Goal: Transaction & Acquisition: Download file/media

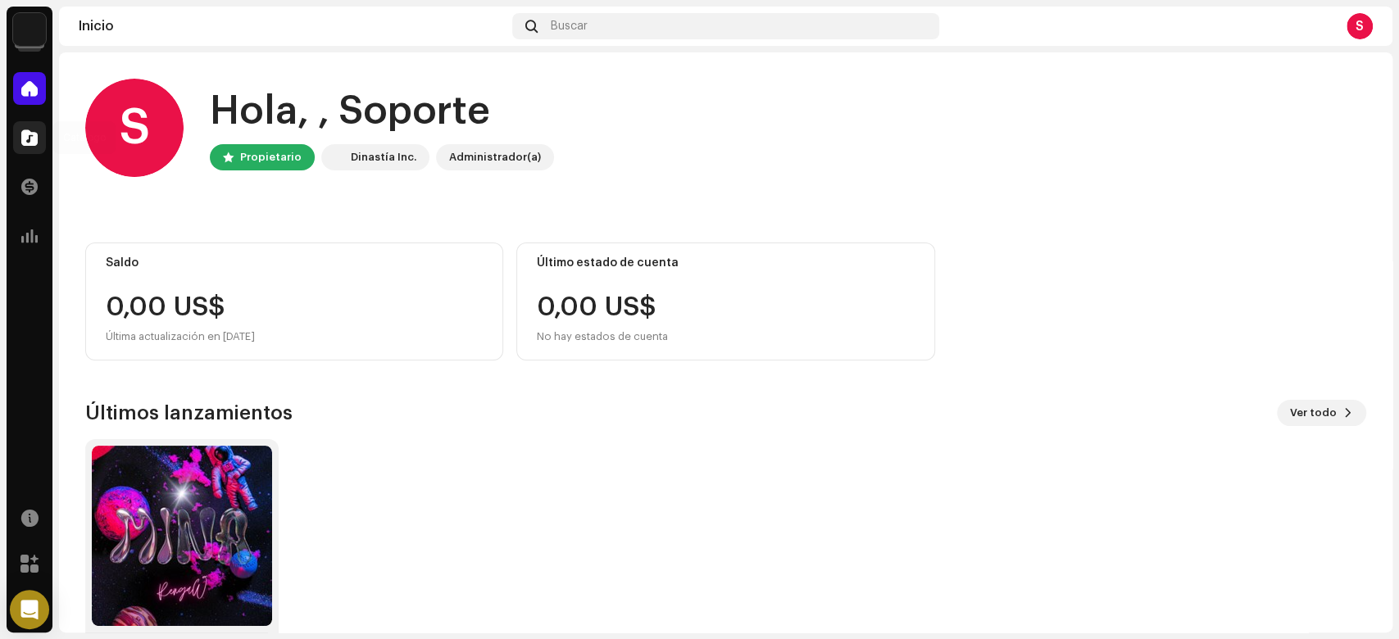
click at [33, 148] on div at bounding box center [29, 137] width 33 height 33
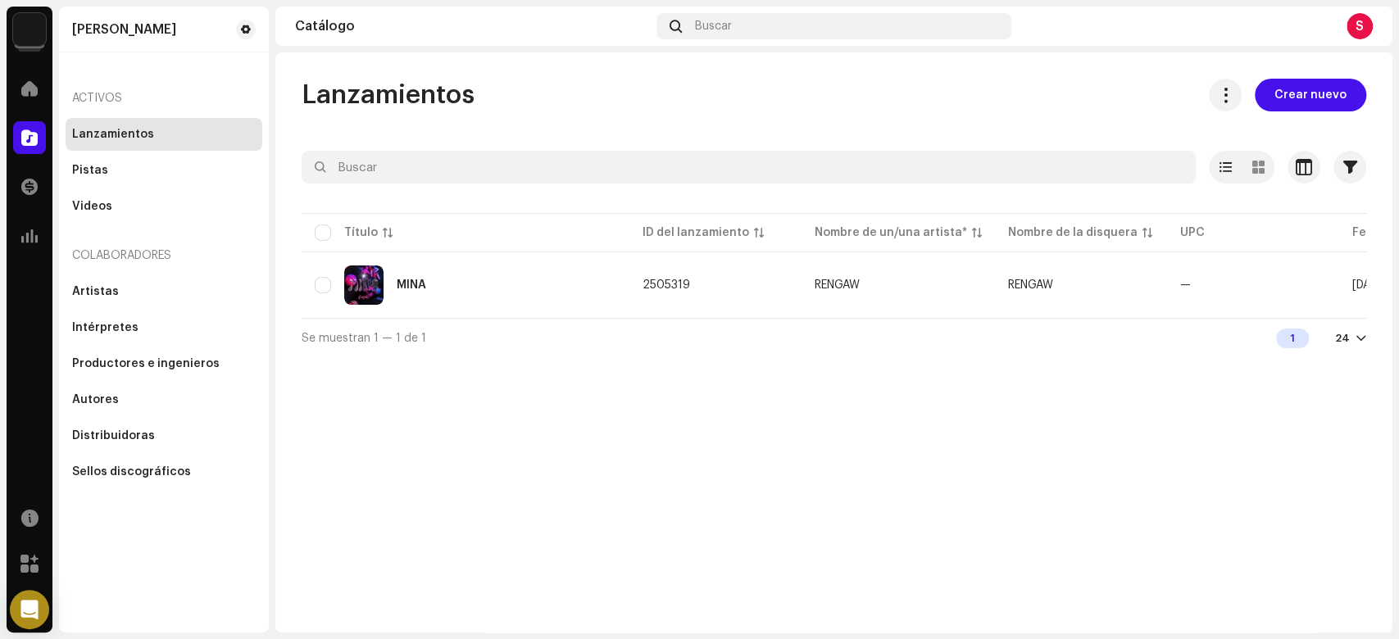
click at [1358, 28] on div "S" at bounding box center [1360, 26] width 26 height 26
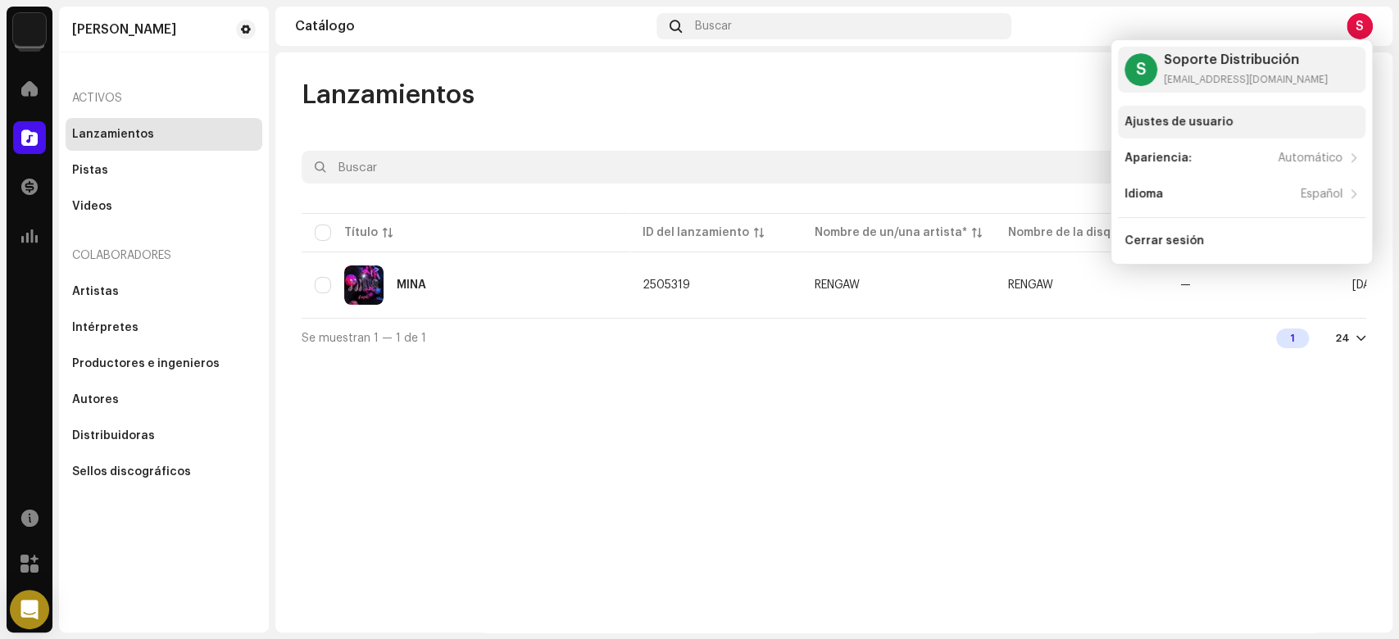
click at [1174, 118] on div "Ajustes de usuario" at bounding box center [1179, 122] width 108 height 13
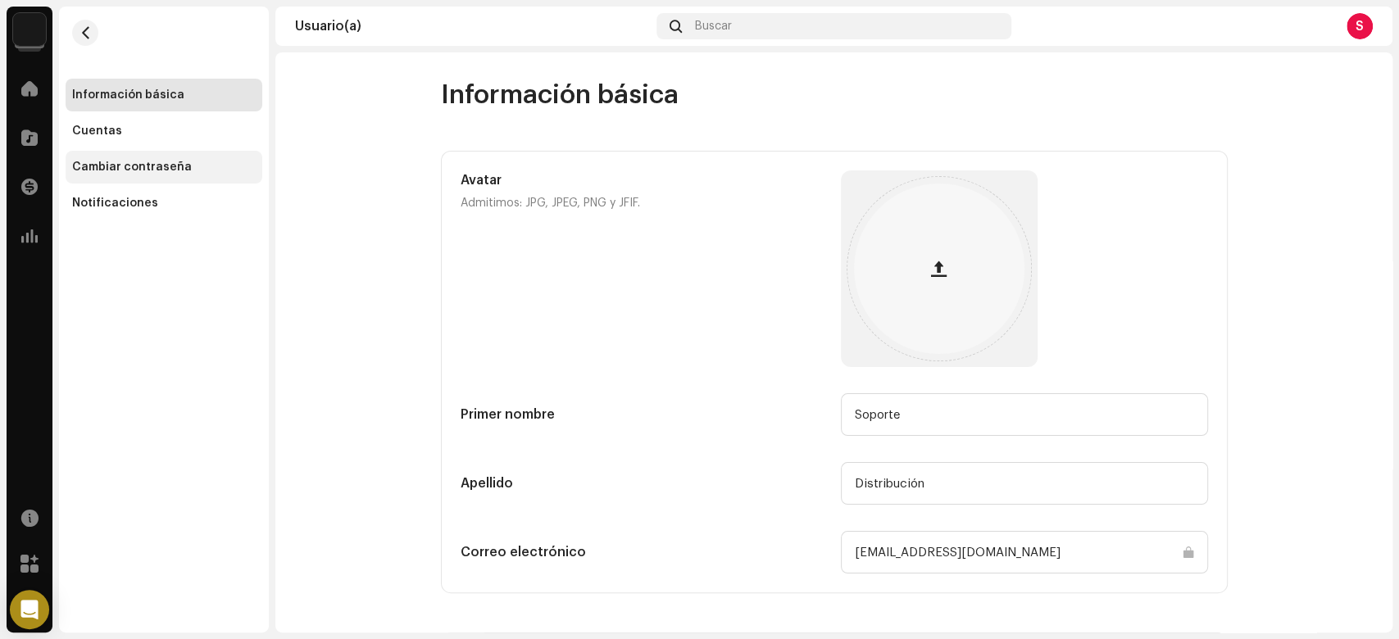
click at [144, 157] on div "Cambiar contraseña" at bounding box center [164, 167] width 197 height 33
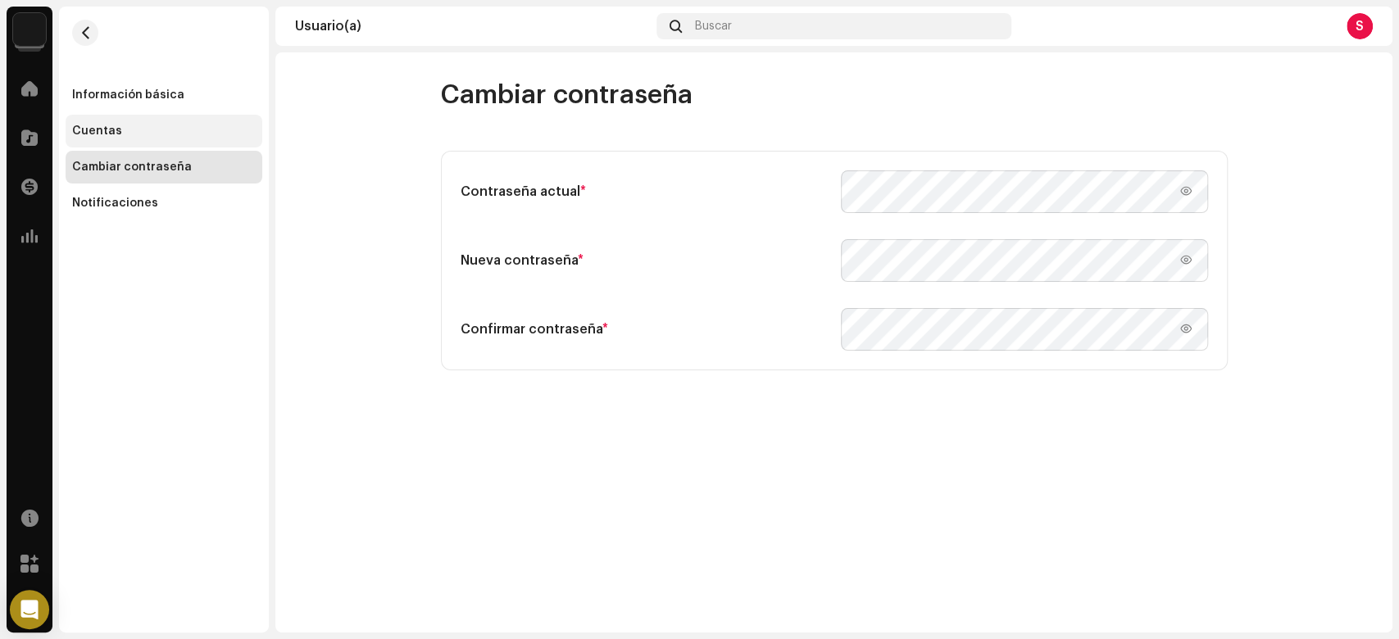
click at [143, 145] on div "Cuentas" at bounding box center [164, 131] width 197 height 33
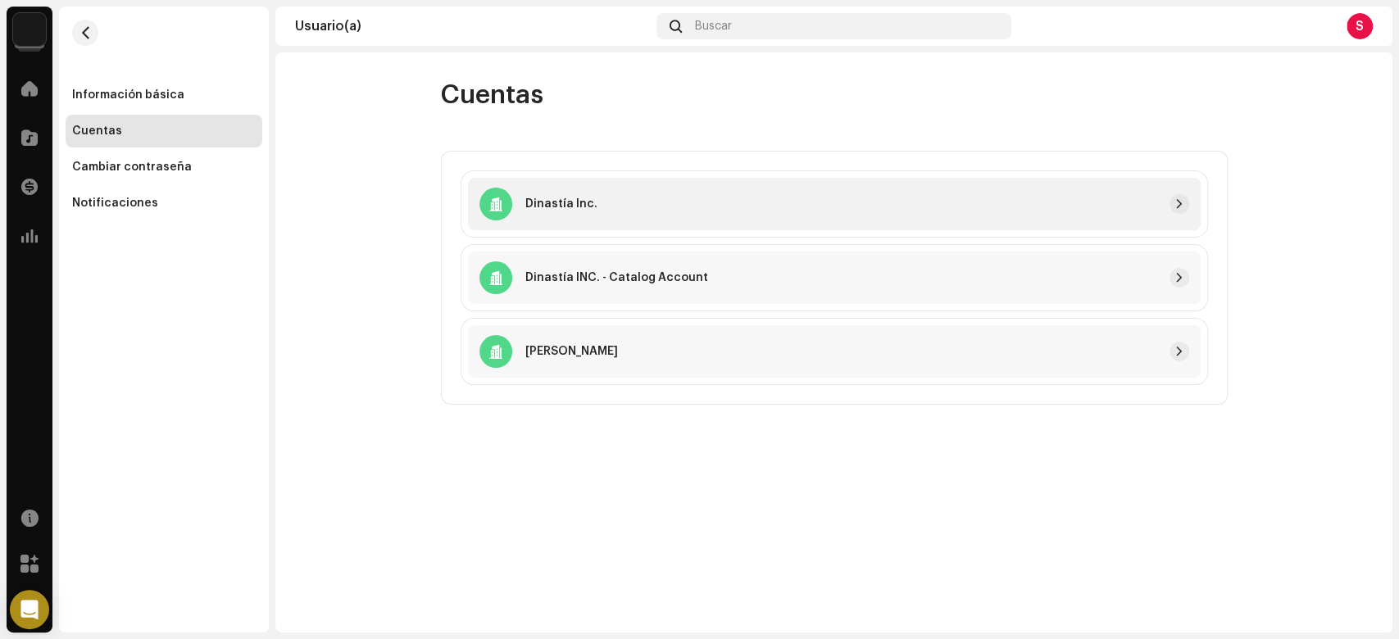
click at [1180, 217] on div "Dinastía Inc." at bounding box center [834, 204] width 733 height 52
click at [1182, 200] on span "button" at bounding box center [1180, 204] width 10 height 13
click at [35, 289] on span at bounding box center [29, 285] width 16 height 13
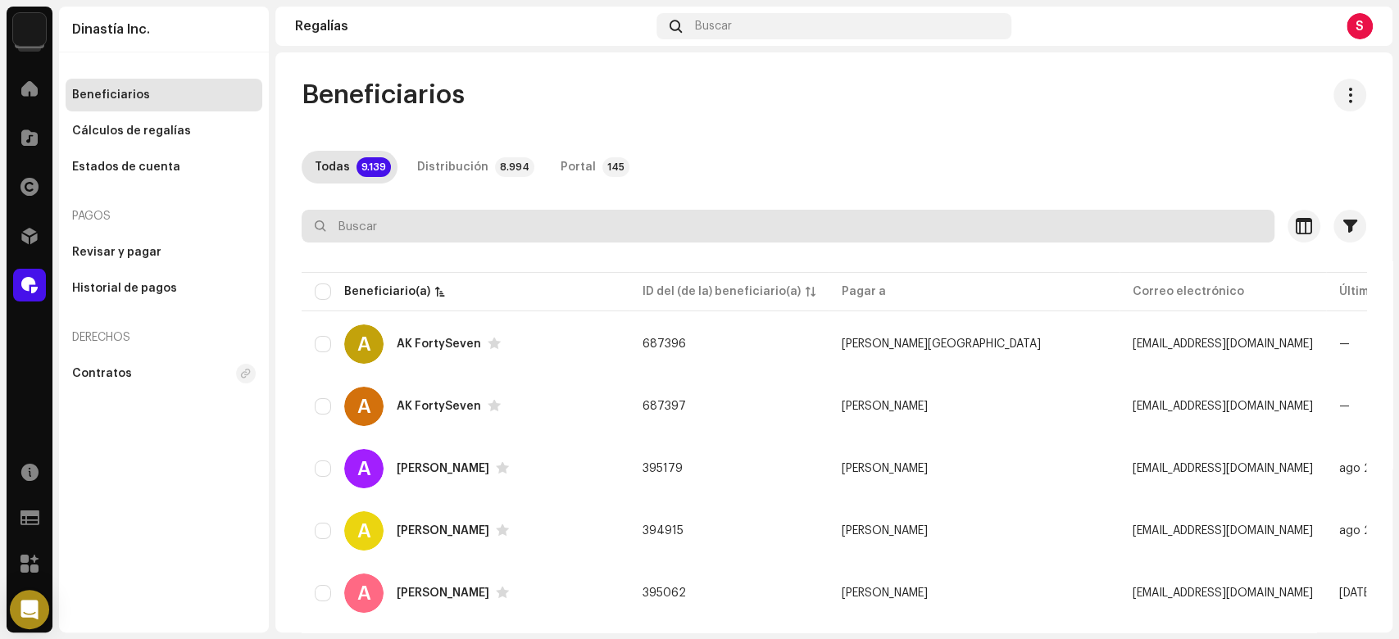
click at [557, 238] on input "text" at bounding box center [788, 226] width 973 height 33
click at [557, 225] on input "text" at bounding box center [788, 226] width 973 height 33
paste input "23grams.music@gmail.com"
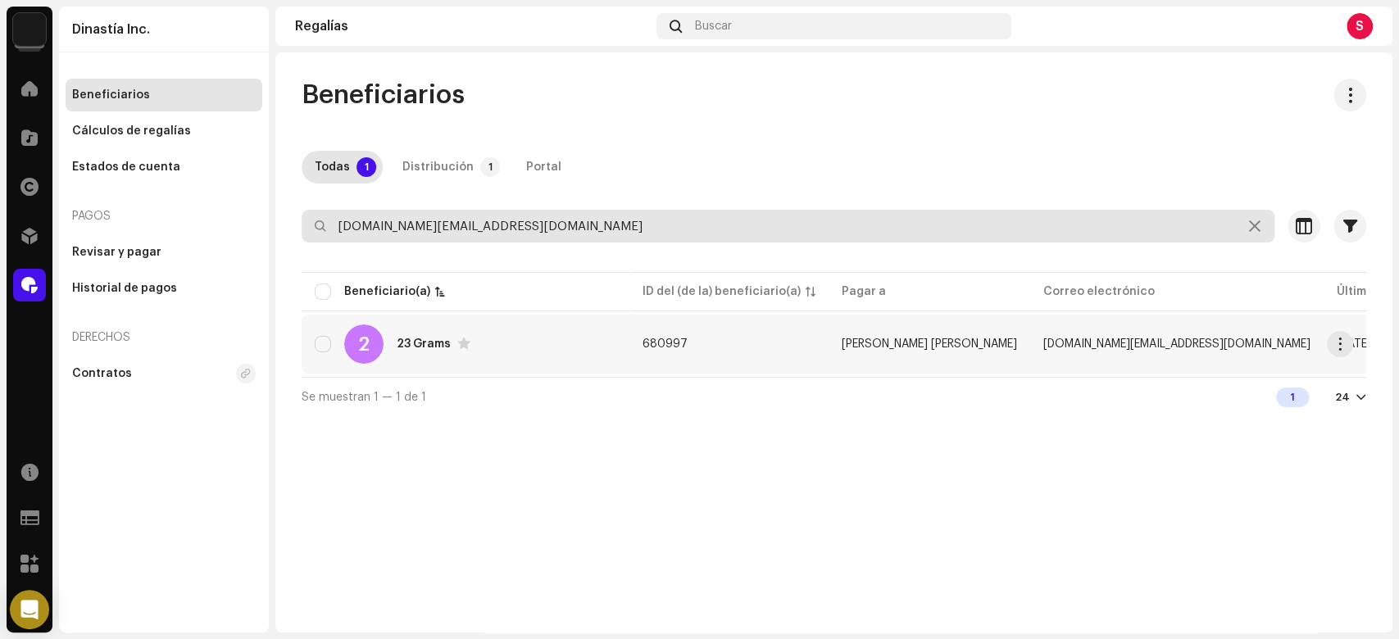
type input "23grams.music@gmail.com"
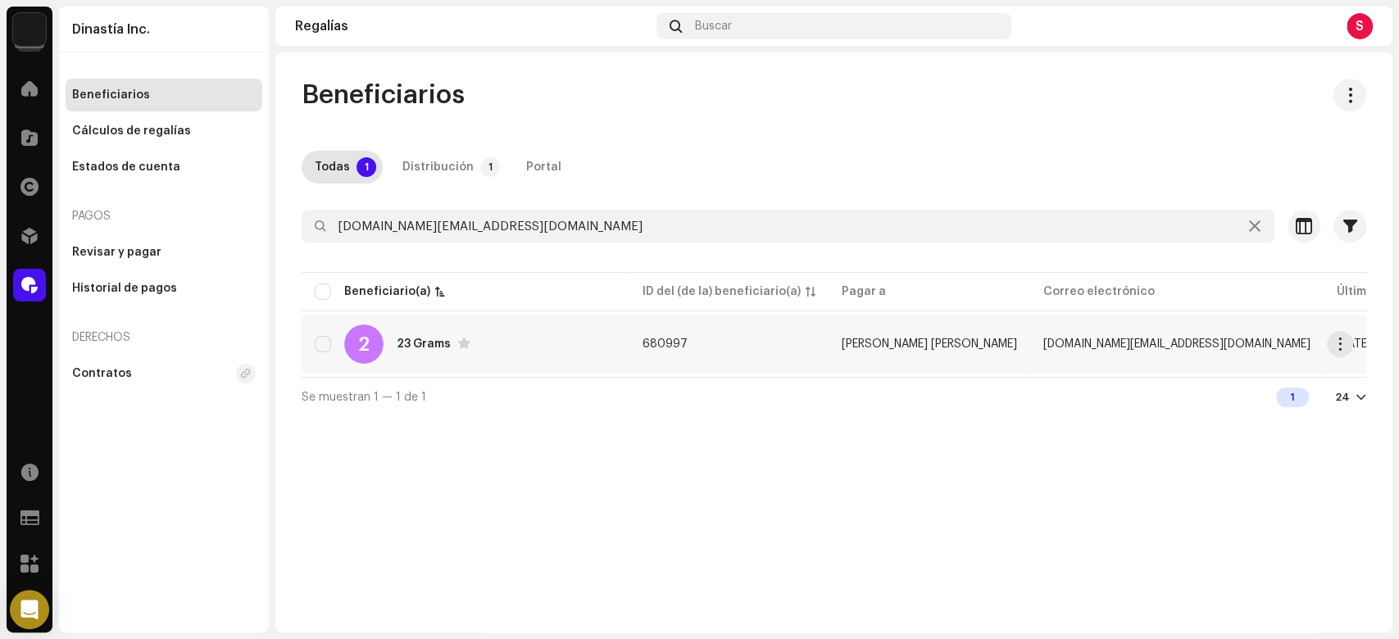
click at [428, 339] on div "23 Grams" at bounding box center [424, 344] width 54 height 11
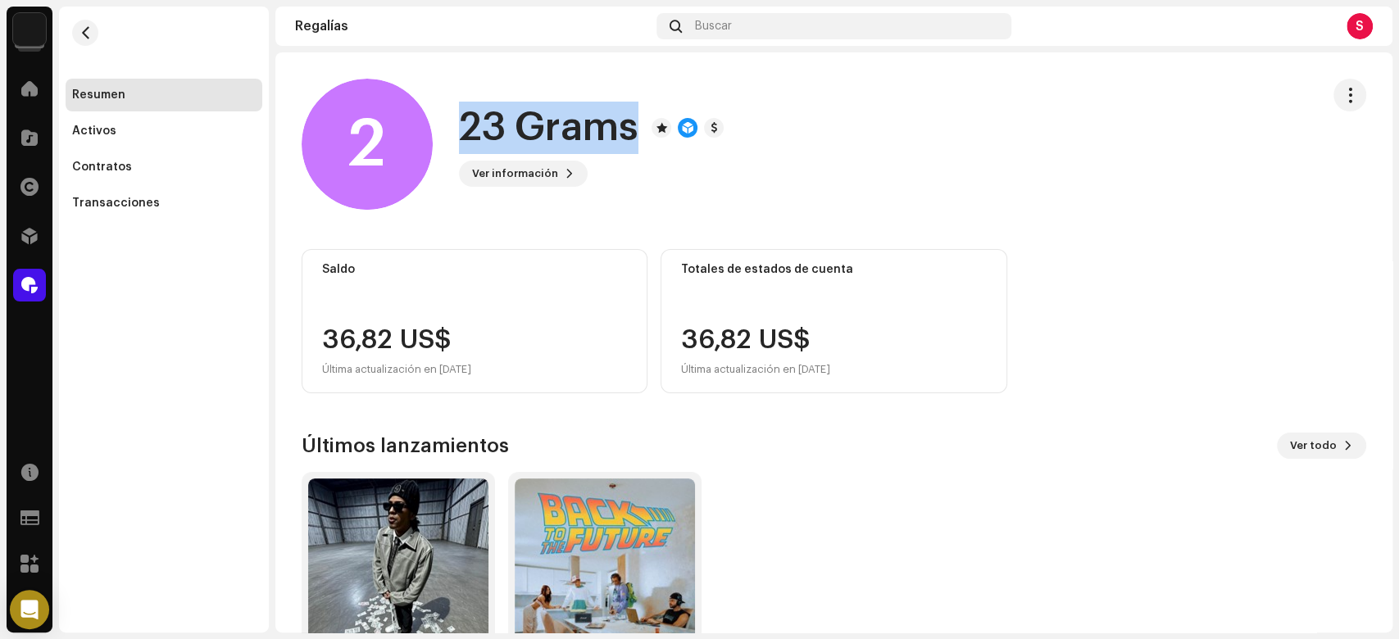
drag, startPoint x: 460, startPoint y: 119, endPoint x: 649, endPoint y: 141, distance: 190.6
click at [648, 144] on div "23 Grams" at bounding box center [591, 128] width 265 height 52
copy div "23 Grams Ver información"
click at [175, 114] on div "Resumen Activos Contratos Transacciones" at bounding box center [164, 149] width 197 height 141
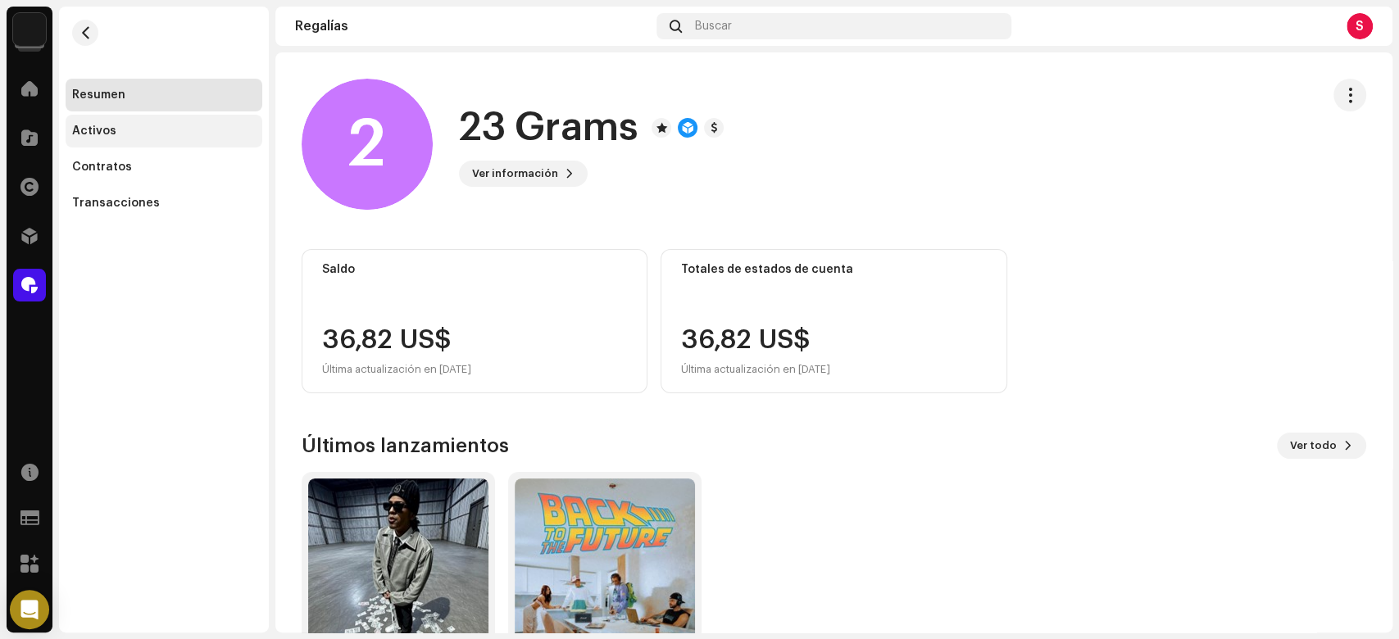
click at [158, 134] on div "Activos" at bounding box center [164, 131] width 184 height 13
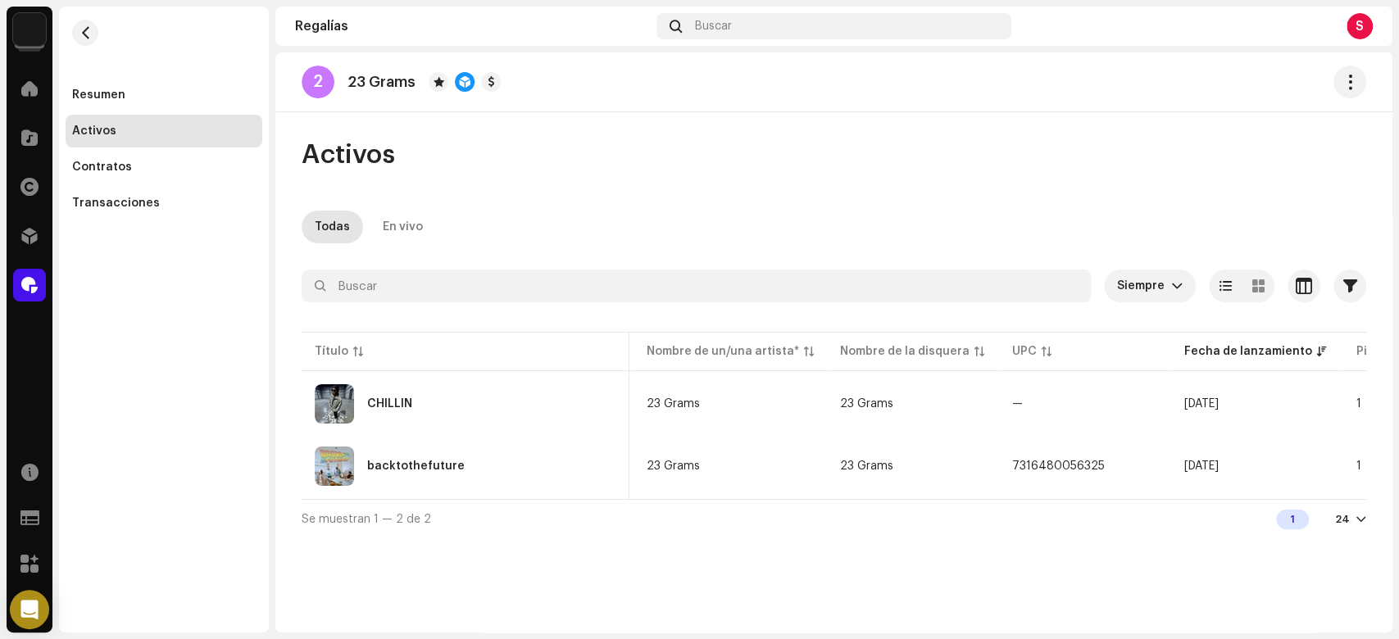
scroll to position [0, 189]
drag, startPoint x: 1054, startPoint y: 507, endPoint x: 1010, endPoint y: 507, distance: 44.3
click at [1010, 507] on div "Se muestran 1 — 2 de 2 1 24" at bounding box center [834, 518] width 1065 height 39
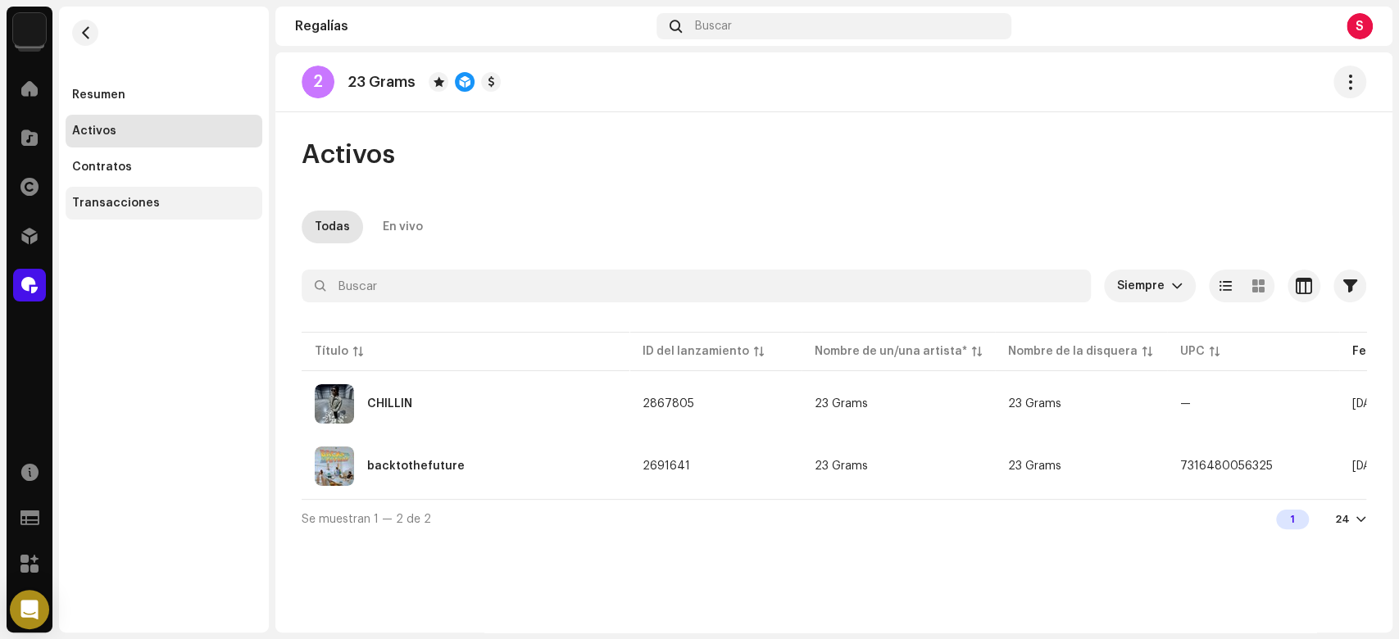
click at [143, 207] on div "Transacciones" at bounding box center [116, 203] width 88 height 13
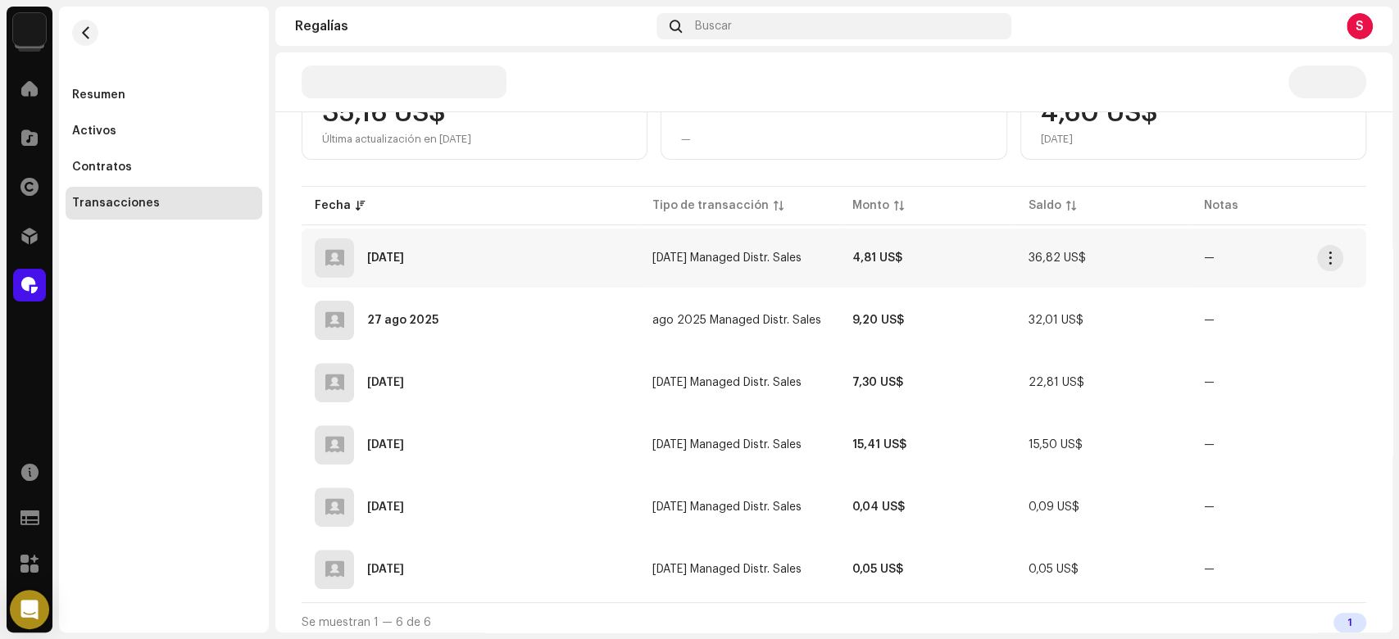
scroll to position [226, 0]
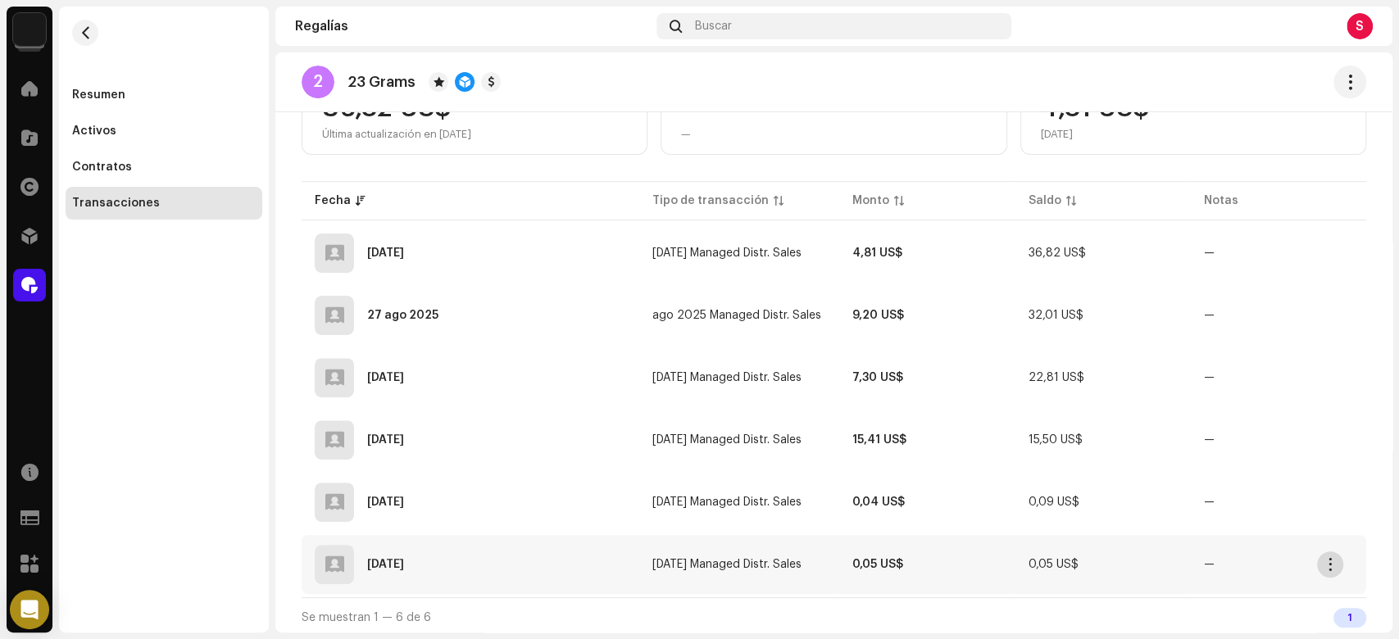
click at [1330, 561] on span "button" at bounding box center [1331, 564] width 12 height 13
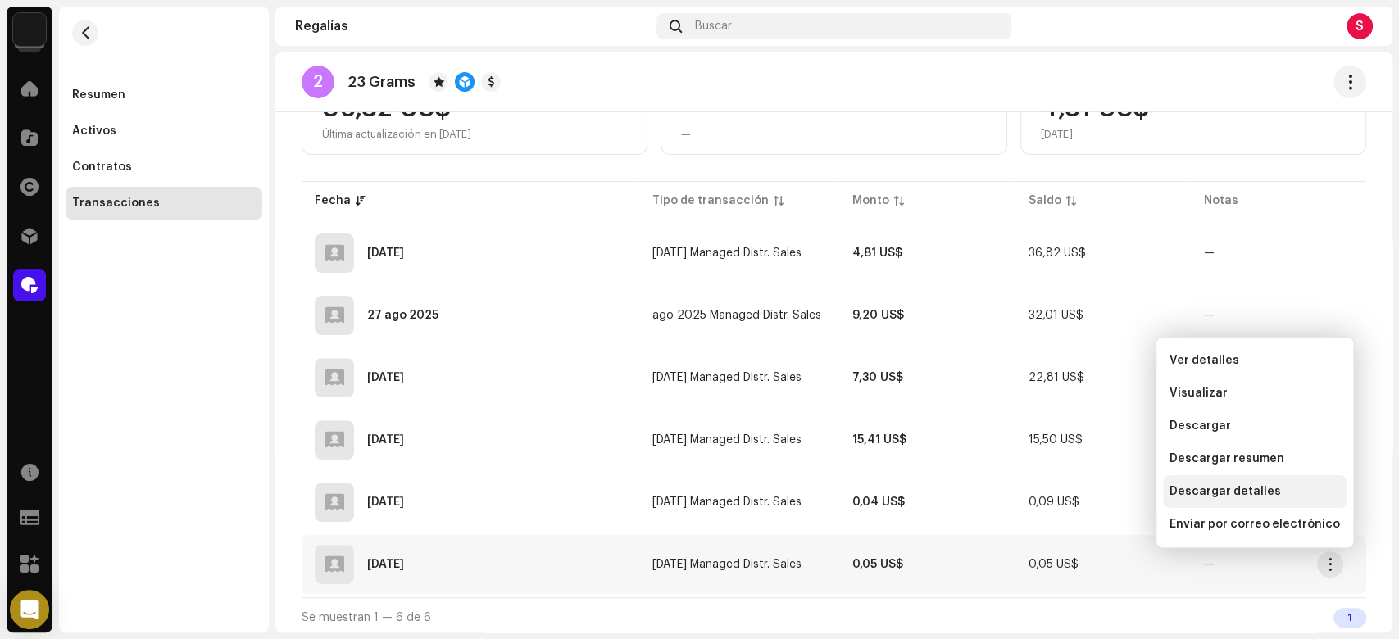
click at [1222, 487] on span "Descargar detalles" at bounding box center [1225, 491] width 111 height 13
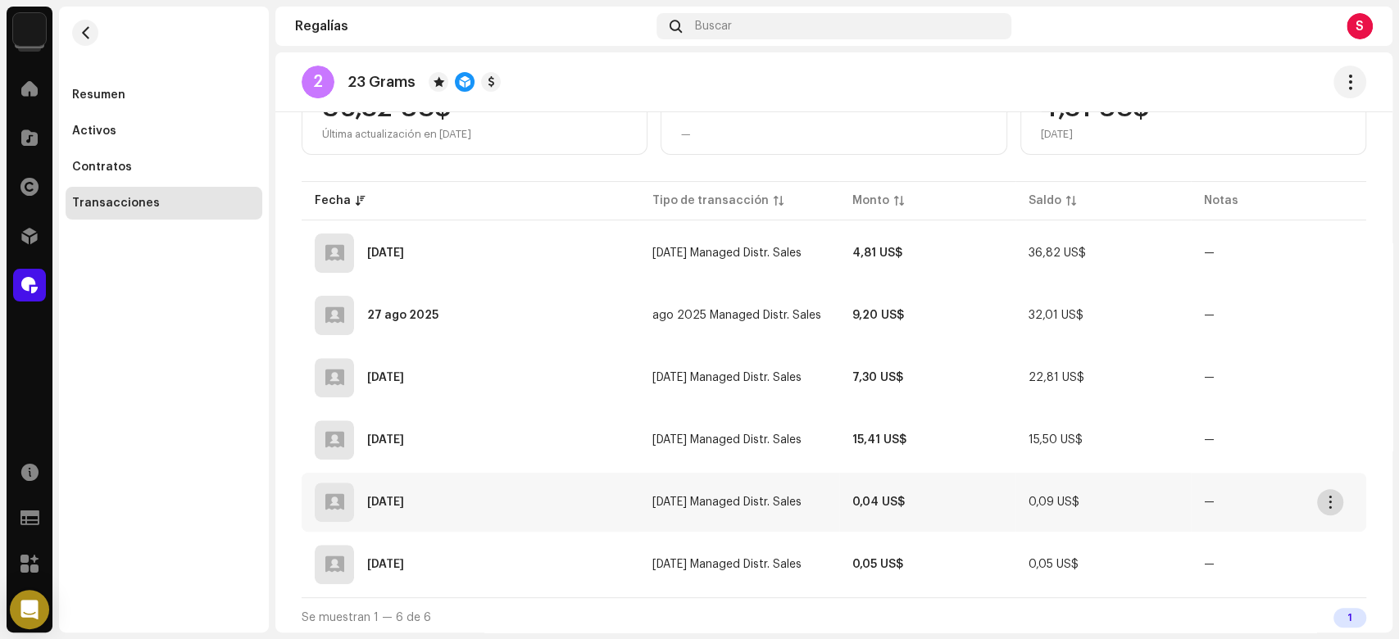
click at [1339, 494] on button "button" at bounding box center [1330, 502] width 26 height 26
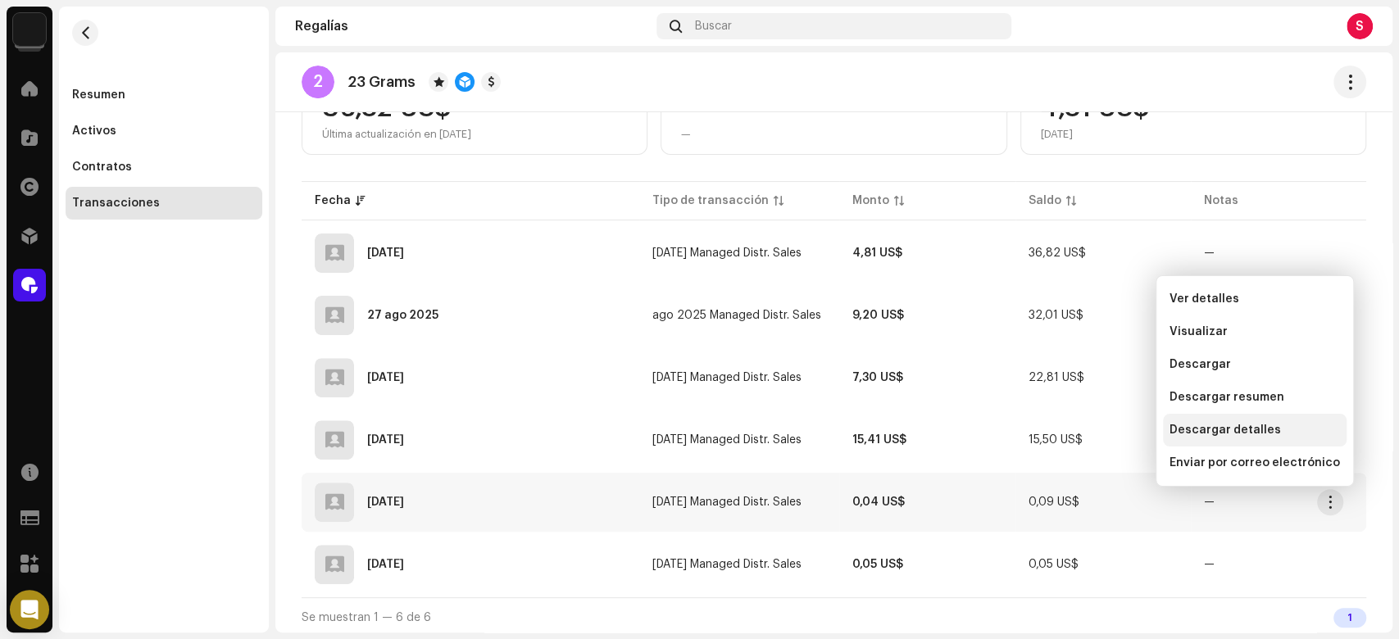
click at [1244, 425] on span "Descargar detalles" at bounding box center [1225, 430] width 111 height 13
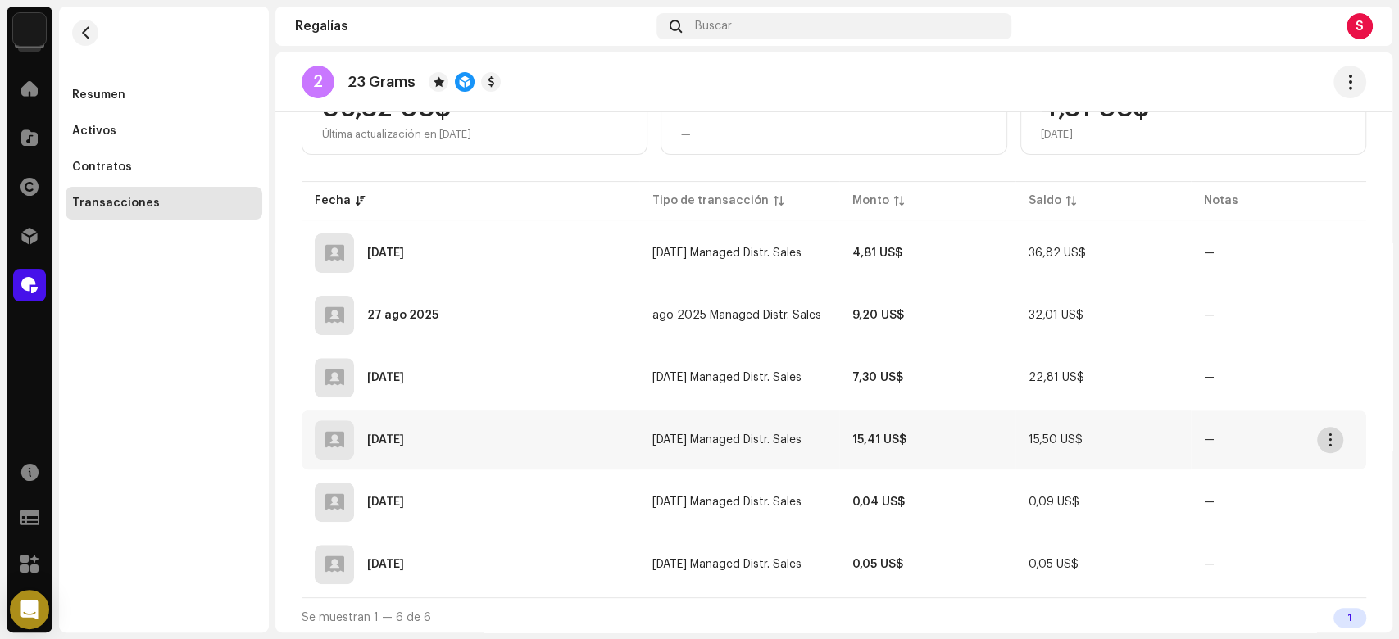
click at [1335, 444] on button "button" at bounding box center [1330, 440] width 26 height 26
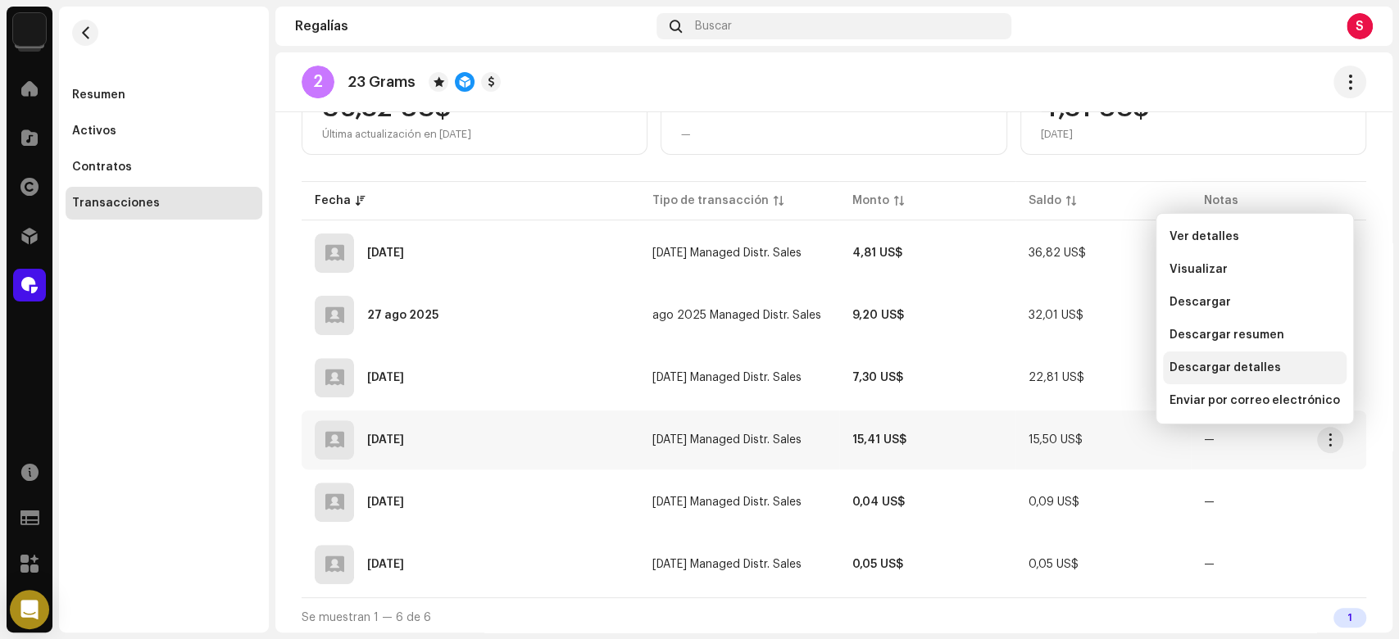
click at [1253, 364] on span "Descargar detalles" at bounding box center [1225, 368] width 111 height 13
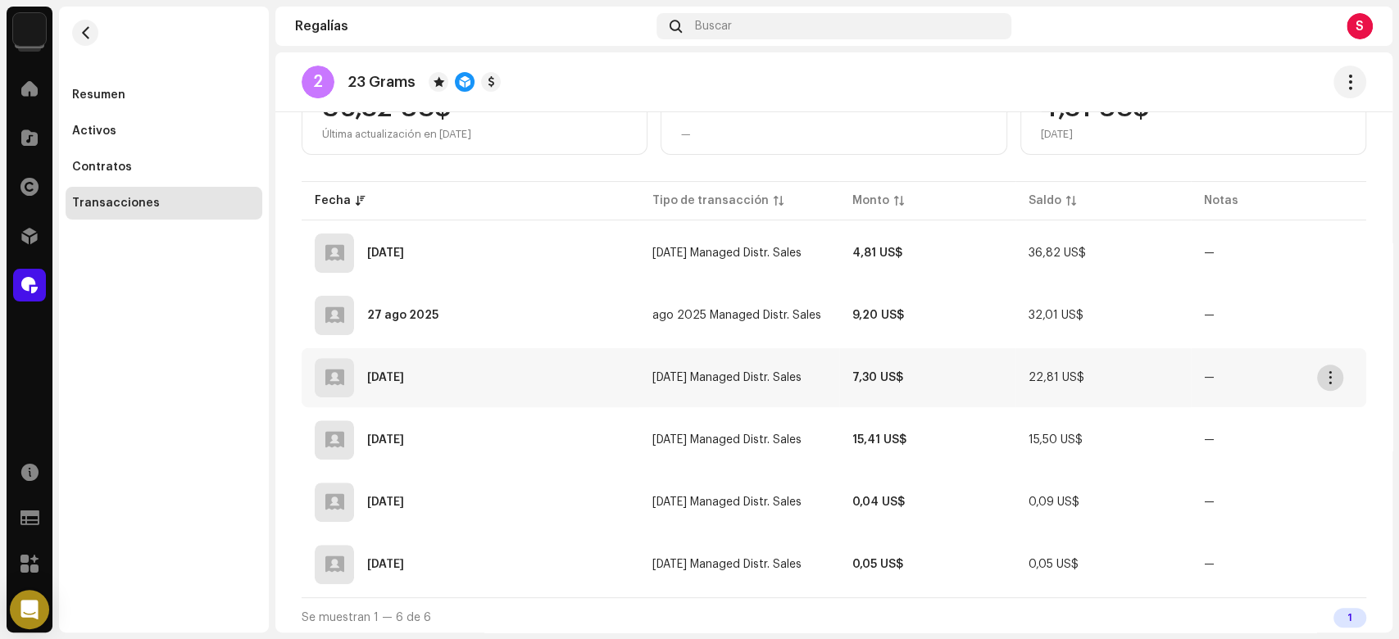
click at [1332, 374] on span "button" at bounding box center [1331, 377] width 12 height 13
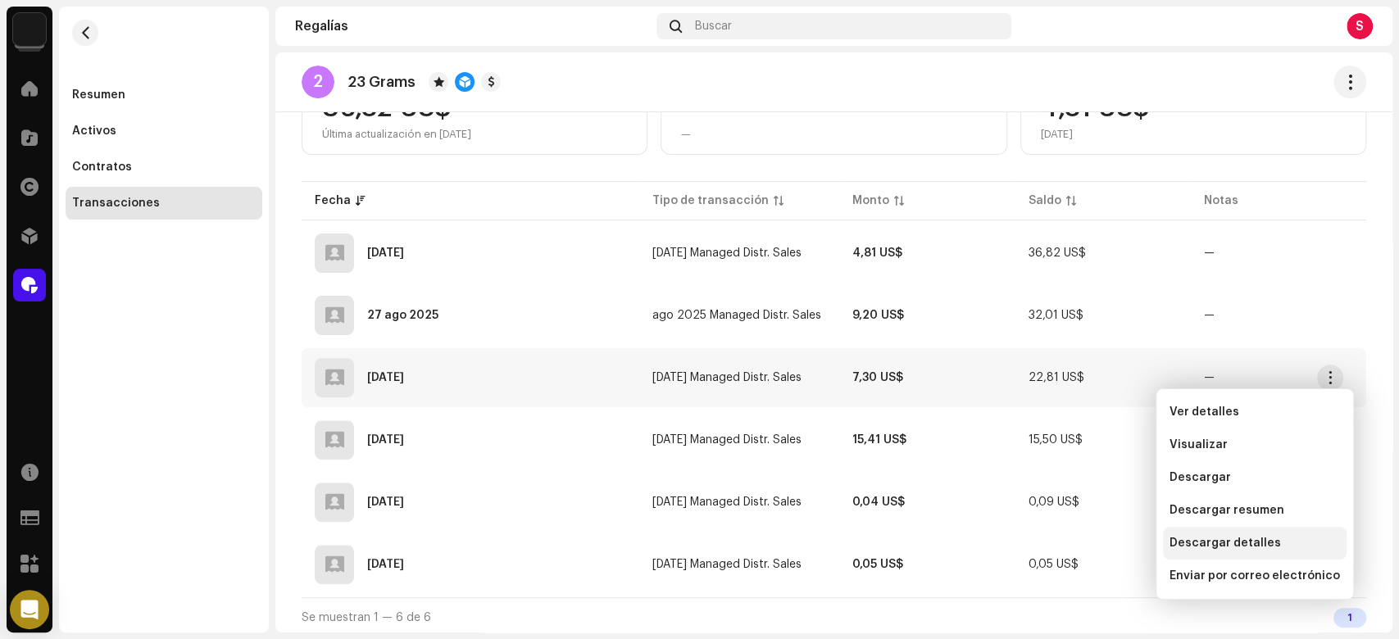
click at [1239, 537] on span "Descargar detalles" at bounding box center [1225, 543] width 111 height 13
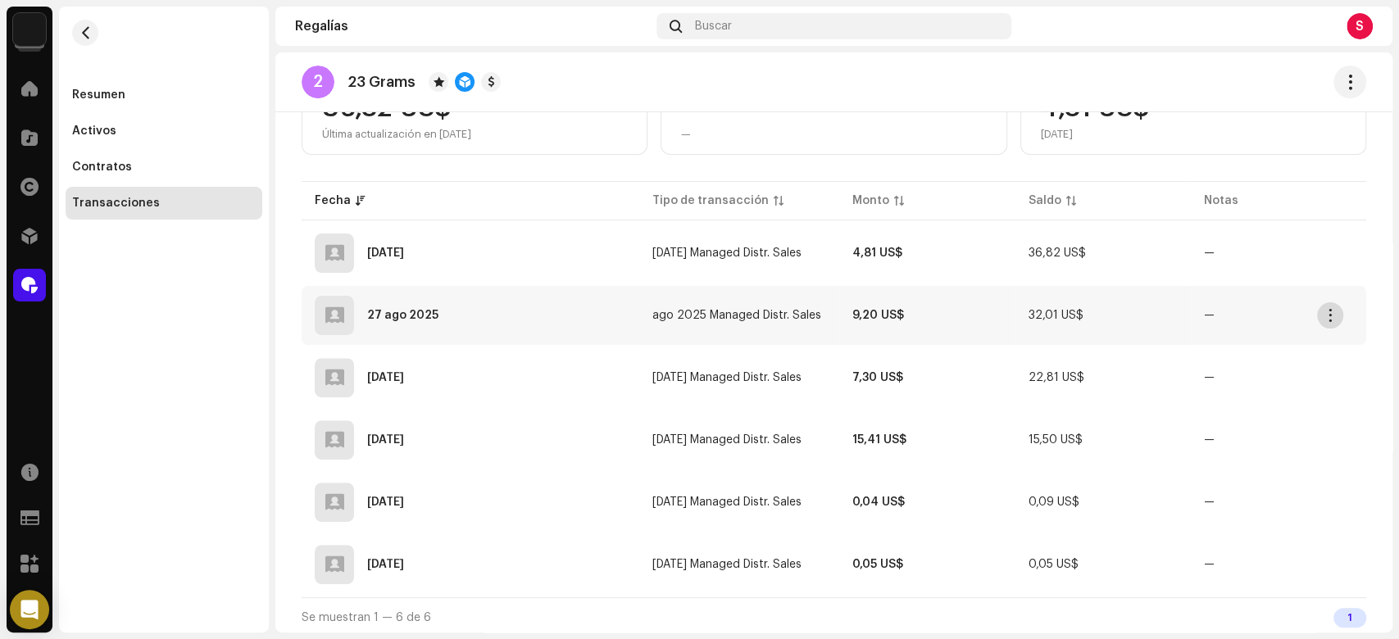
click at [1330, 315] on span "button" at bounding box center [1331, 315] width 12 height 13
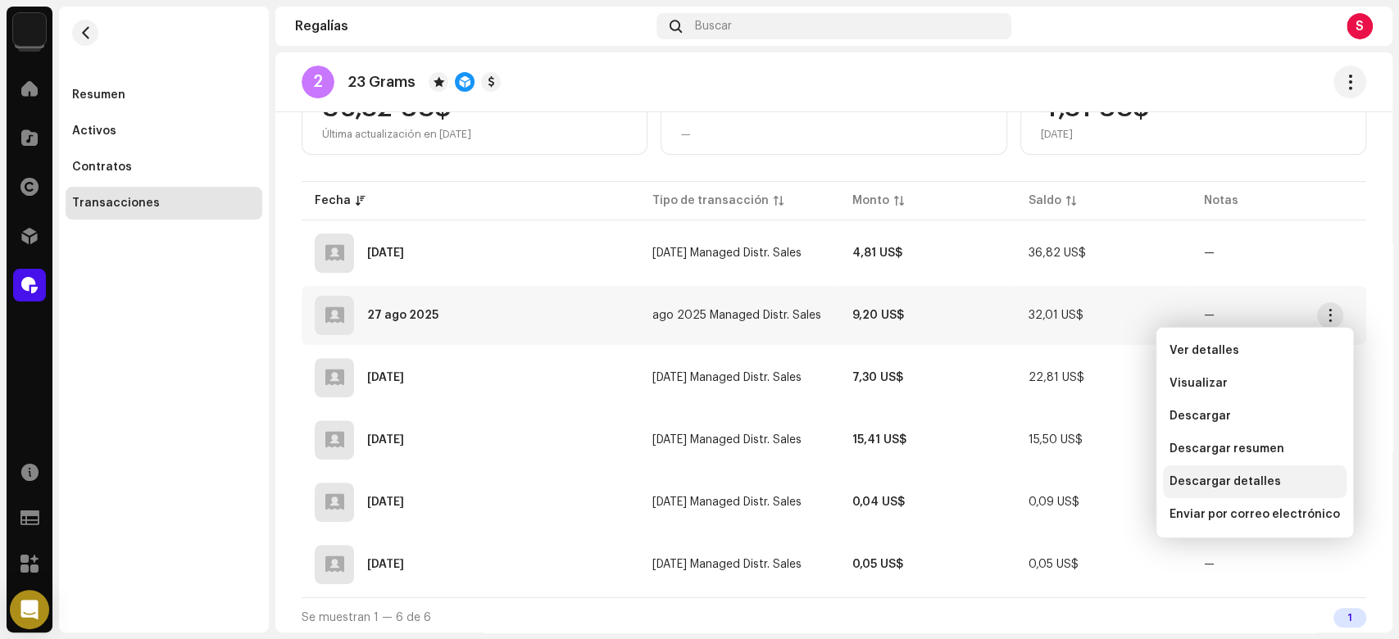
click at [1208, 484] on span "Descargar detalles" at bounding box center [1225, 481] width 111 height 13
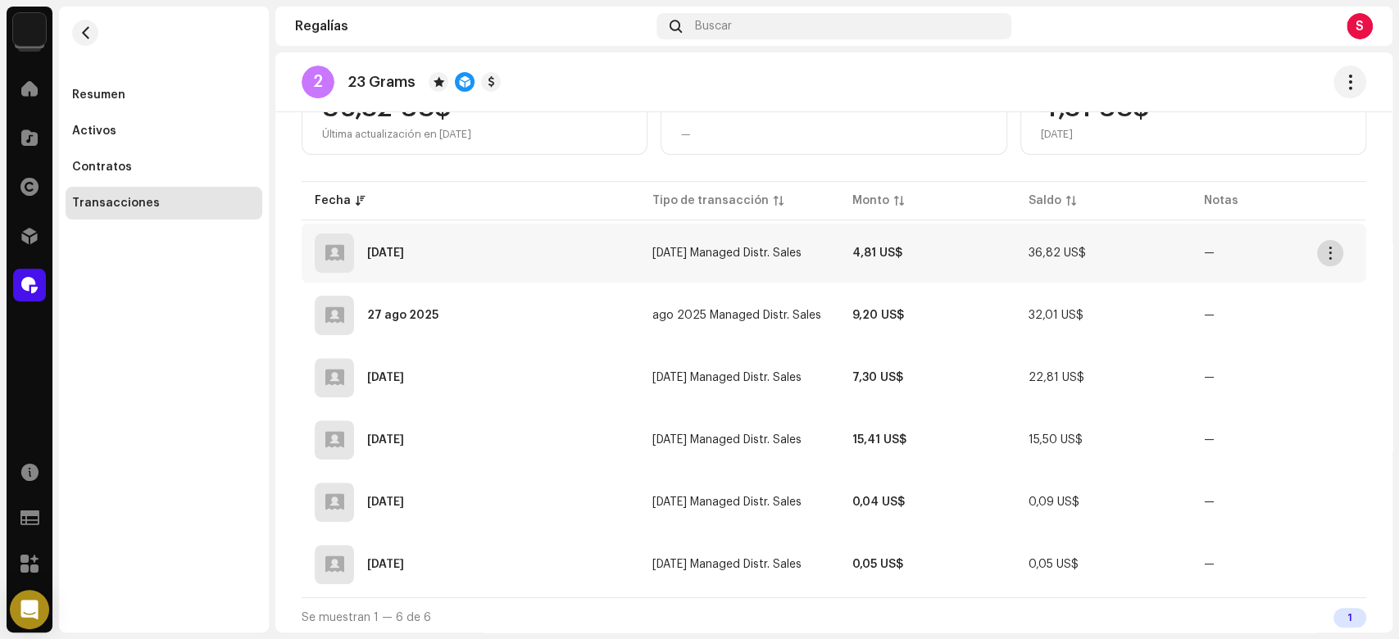
click at [1334, 247] on span "button" at bounding box center [1331, 253] width 12 height 13
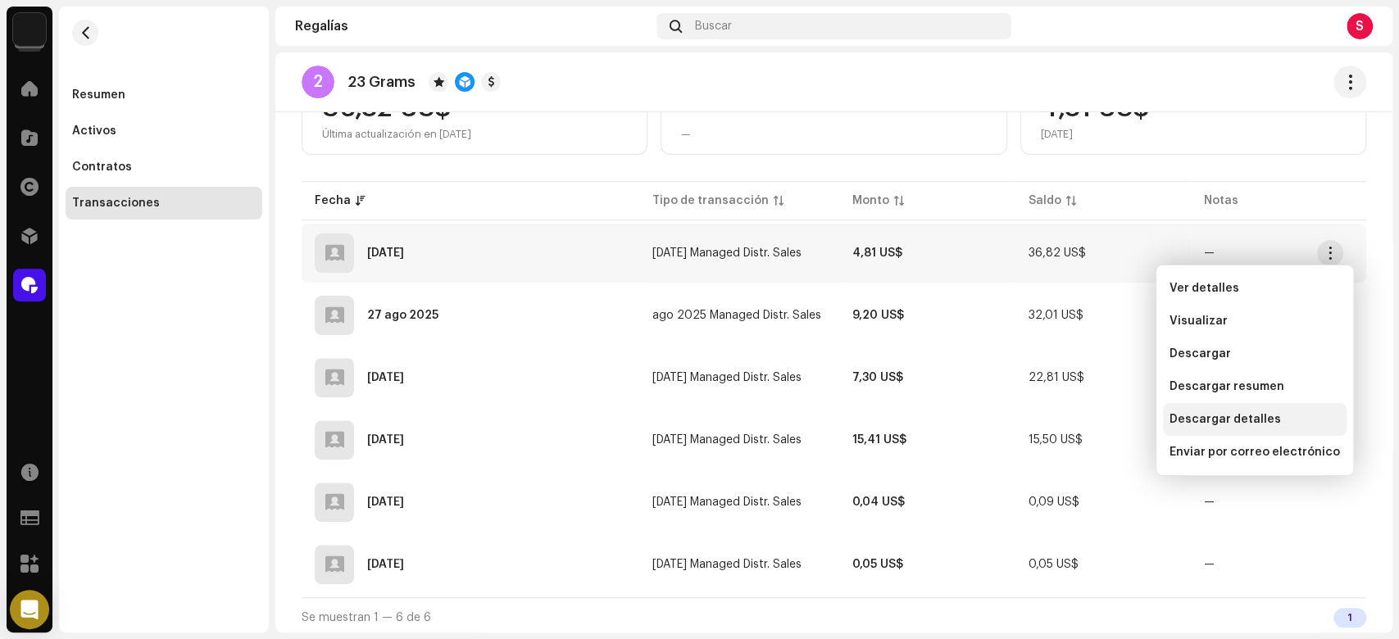
click at [1217, 416] on span "Descargar detalles" at bounding box center [1225, 419] width 111 height 13
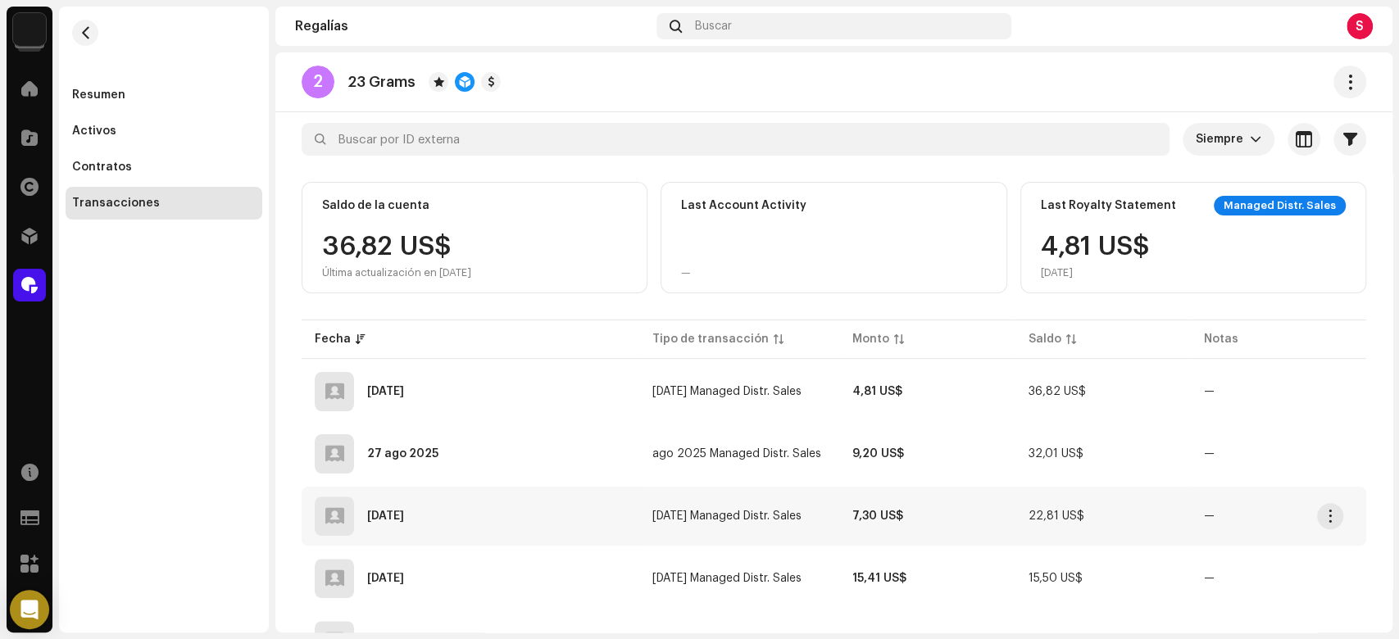
scroll to position [0, 0]
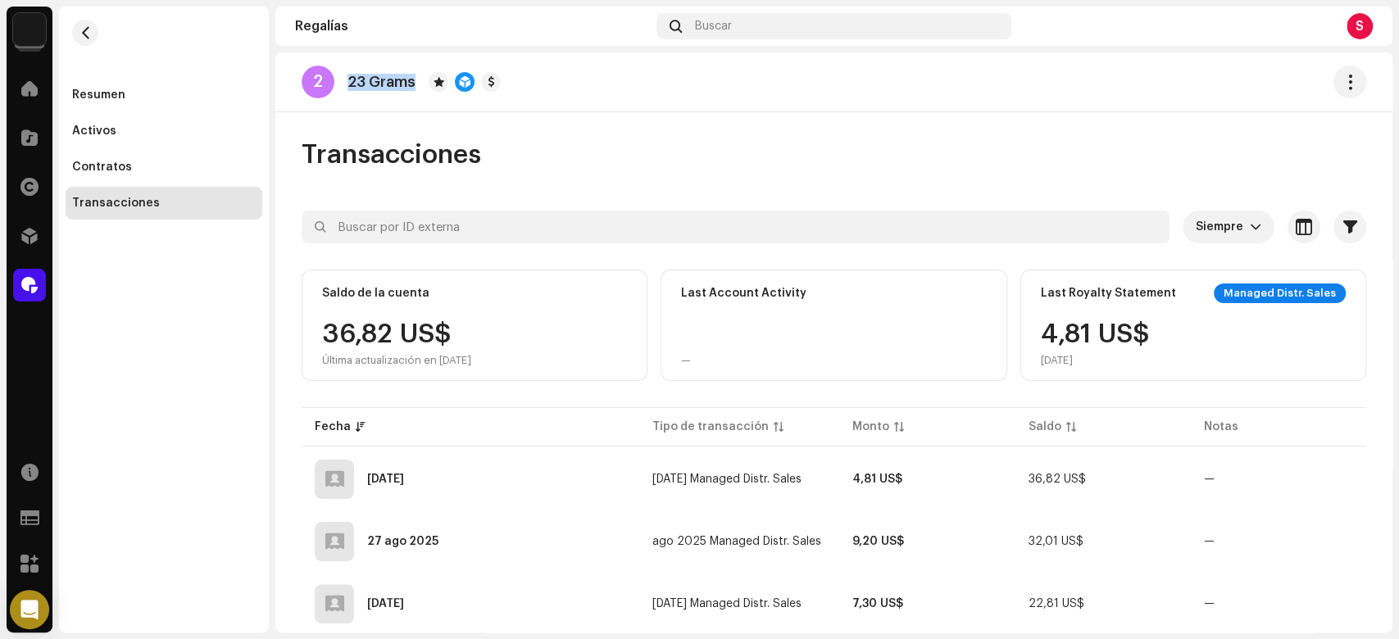
drag, startPoint x: 348, startPoint y: 85, endPoint x: 412, endPoint y: 95, distance: 63.9
click at [412, 95] on div "2 23 Grams" at bounding box center [401, 82] width 199 height 33
copy p "23 Grams"
